Goal: Obtain resource: Download file/media

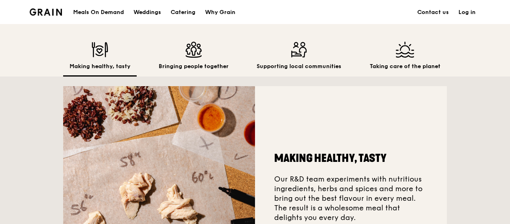
scroll to position [200, 0]
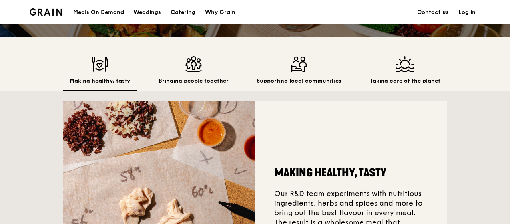
click at [295, 66] on img at bounding box center [299, 64] width 85 height 16
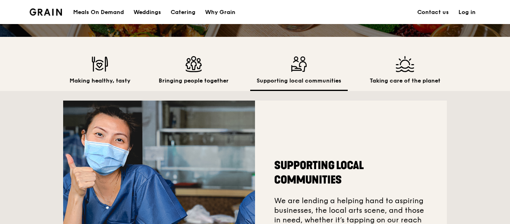
click at [198, 71] on img at bounding box center [194, 64] width 70 height 16
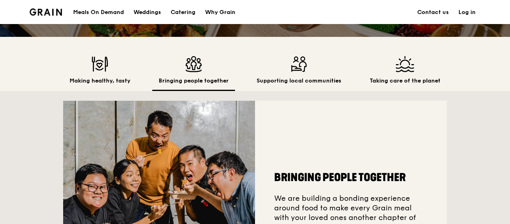
click at [340, 71] on div "Supporting local communities" at bounding box center [299, 73] width 98 height 35
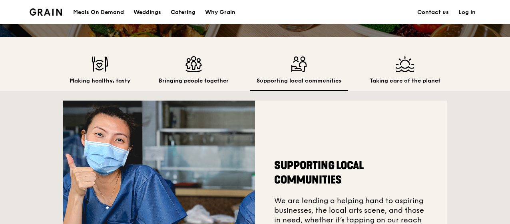
click at [407, 73] on div "Taking care of the planet" at bounding box center [406, 73] width 84 height 35
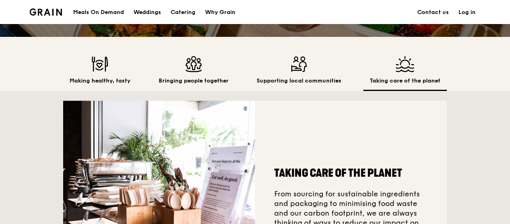
scroll to position [0, 0]
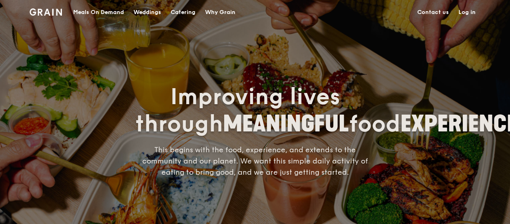
click at [186, 14] on div "Catering" at bounding box center [183, 12] width 25 height 24
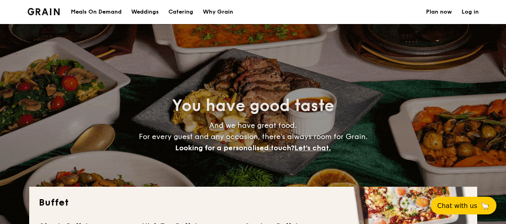
select select
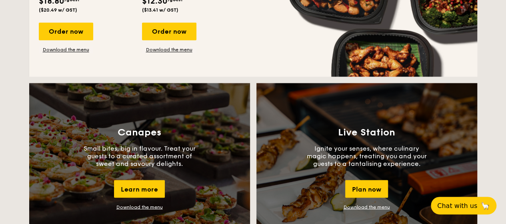
scroll to position [560, 0]
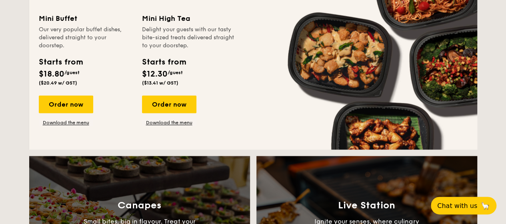
click at [171, 119] on div "Order now Download the menu" at bounding box center [169, 110] width 54 height 30
click at [174, 120] on link "Download the menu" at bounding box center [169, 122] width 54 height 6
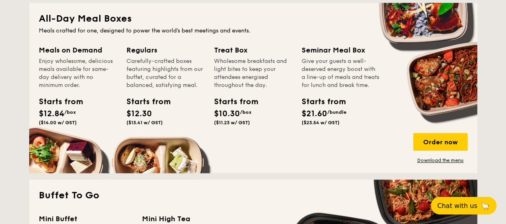
scroll to position [120, 0]
